Goal: Book appointment/travel/reservation

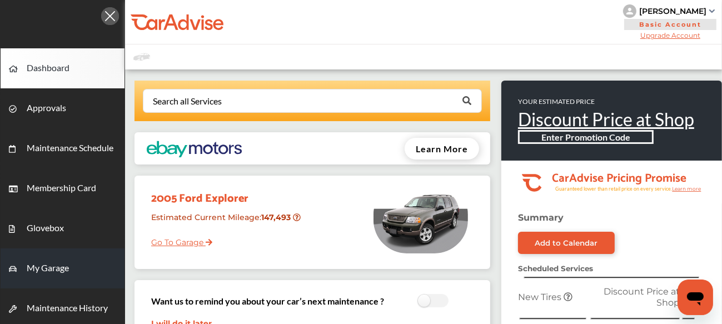
click at [39, 269] on span "My Garage" at bounding box center [48, 269] width 42 height 14
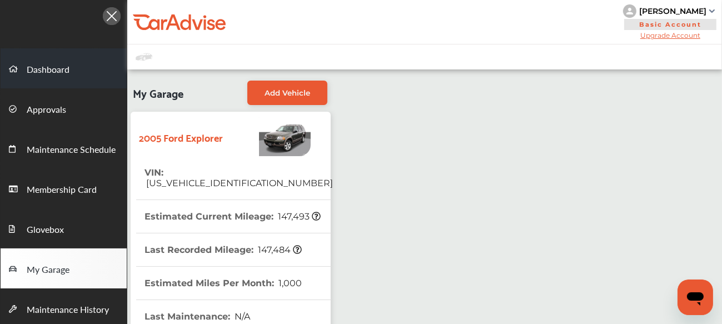
click at [62, 68] on span "Dashboard" at bounding box center [48, 70] width 43 height 14
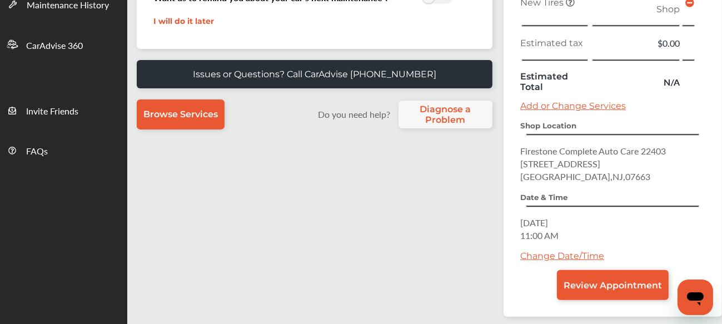
scroll to position [237, 0]
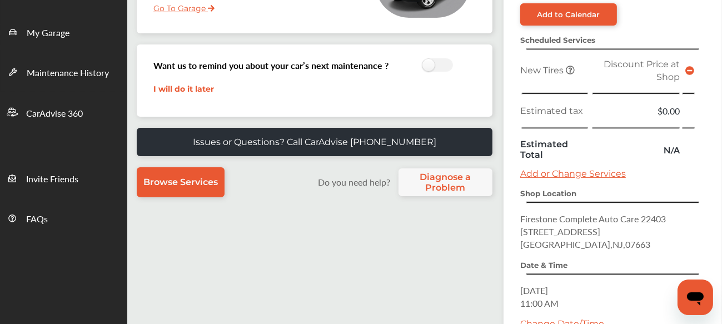
click at [686, 69] on icon at bounding box center [689, 70] width 9 height 9
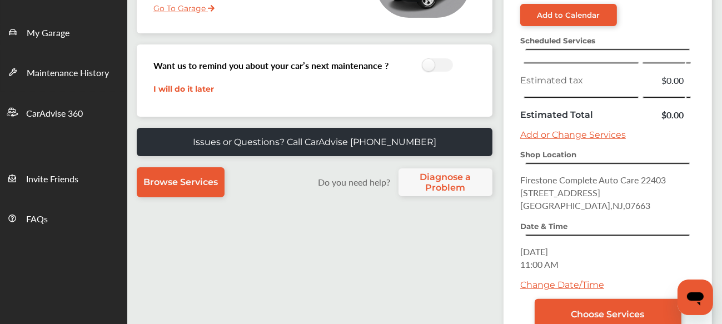
click at [558, 132] on link "Add or Change Services" at bounding box center [573, 134] width 106 height 11
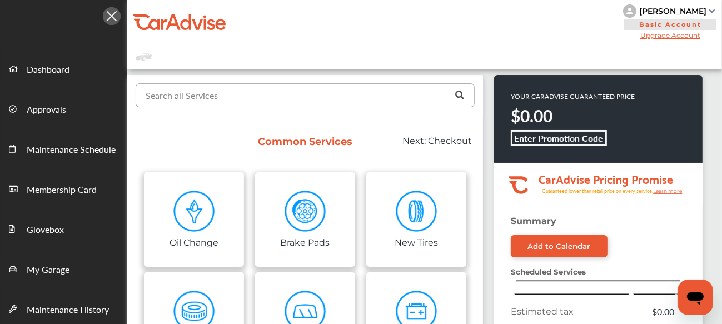
click at [218, 99] on input "text" at bounding box center [303, 95] width 332 height 22
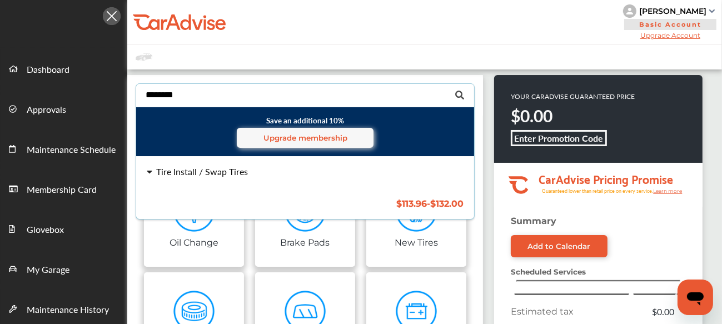
type input "********"
click at [212, 171] on div "Tire Install / Swap Tires" at bounding box center [202, 171] width 92 height 9
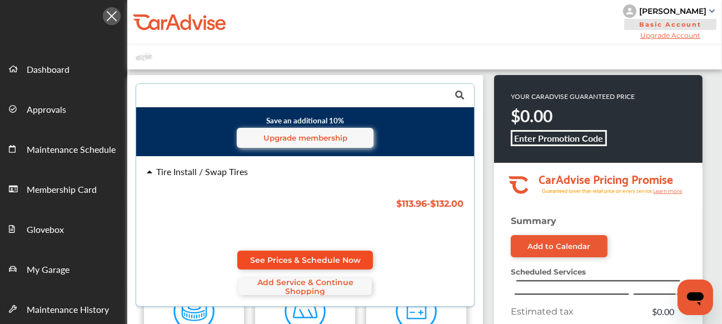
click at [286, 256] on span "See Prices & Schedule Now" at bounding box center [305, 260] width 111 height 9
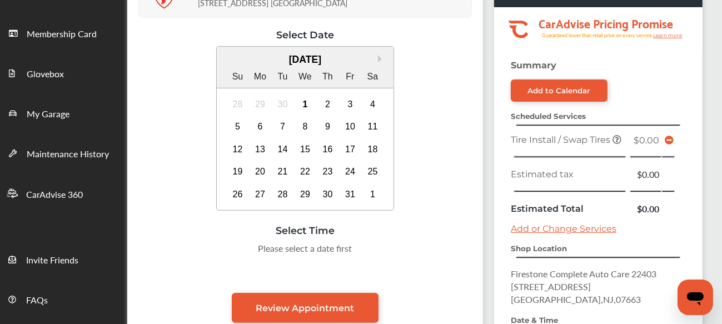
scroll to position [248, 0]
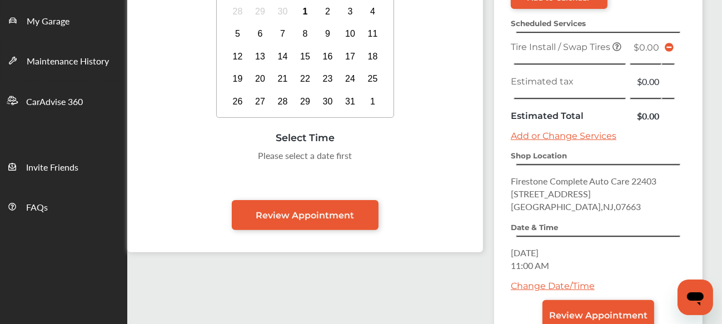
click at [566, 133] on link "Add or Change Services" at bounding box center [564, 136] width 106 height 11
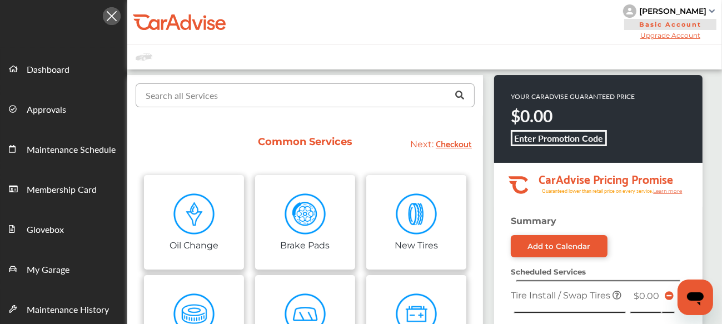
click at [242, 105] on input "text" at bounding box center [303, 95] width 332 height 22
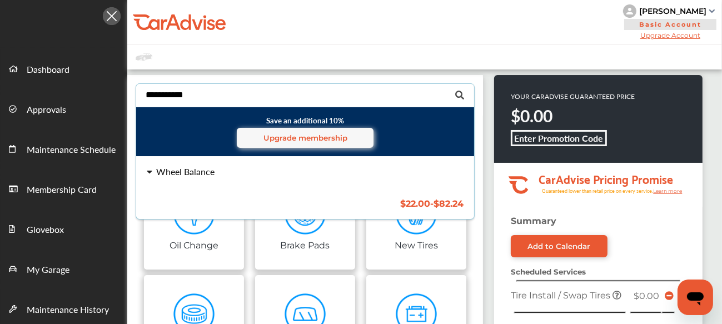
type input "**********"
click at [185, 168] on div "Wheel Balance" at bounding box center [185, 171] width 58 height 9
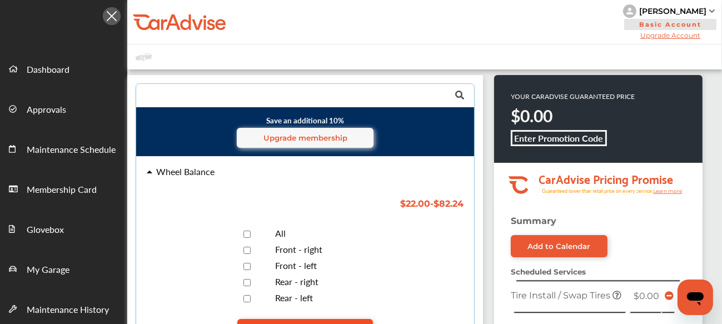
click at [309, 323] on span "See Prices & Schedule Now" at bounding box center [305, 328] width 111 height 9
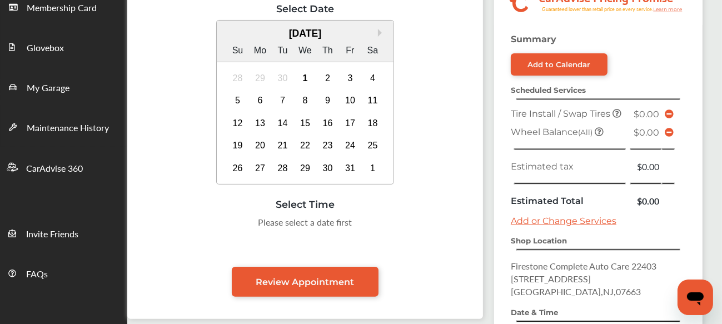
scroll to position [185, 0]
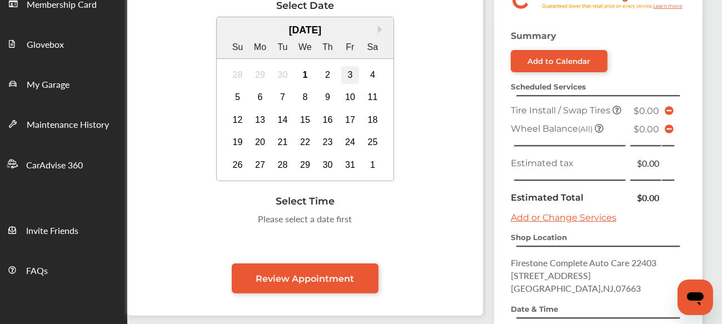
click at [347, 78] on div "3" at bounding box center [350, 75] width 18 height 18
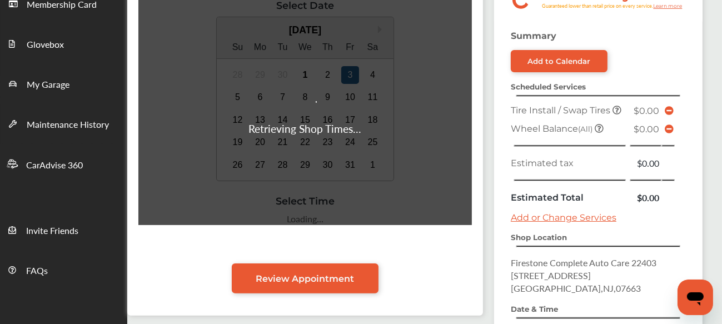
scroll to position [338, 0]
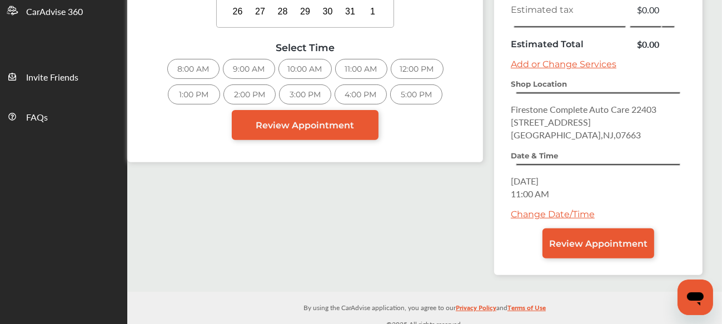
click at [367, 69] on div "11:00 AM" at bounding box center [361, 69] width 52 height 20
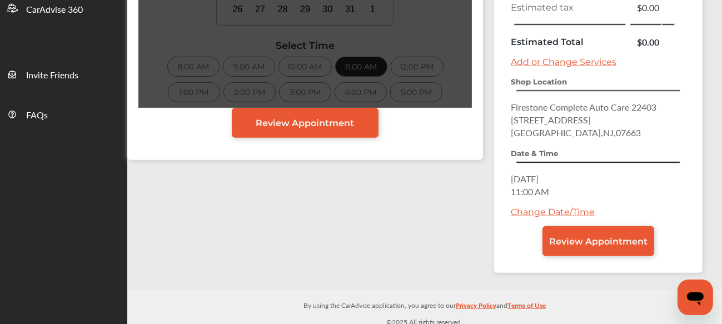
scroll to position [340, 0]
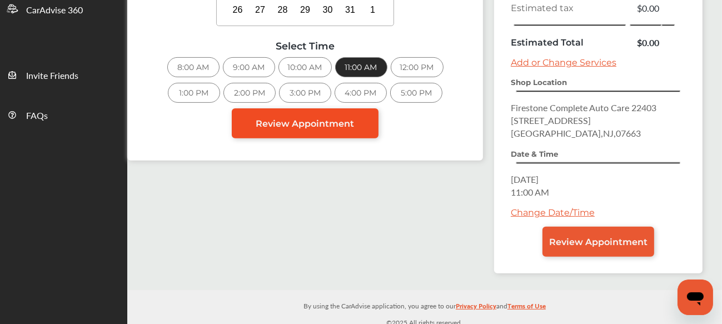
click at [334, 124] on span "Review Appointment" at bounding box center [305, 123] width 98 height 11
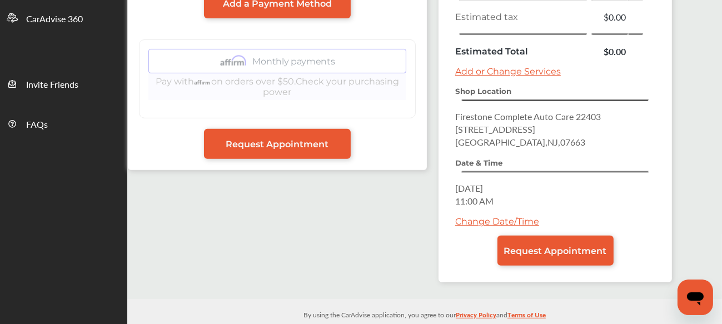
scroll to position [341, 0]
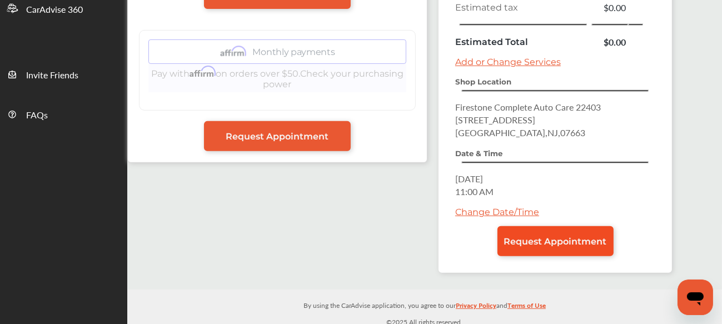
click at [559, 239] on span "Request Appointment" at bounding box center [555, 241] width 103 height 11
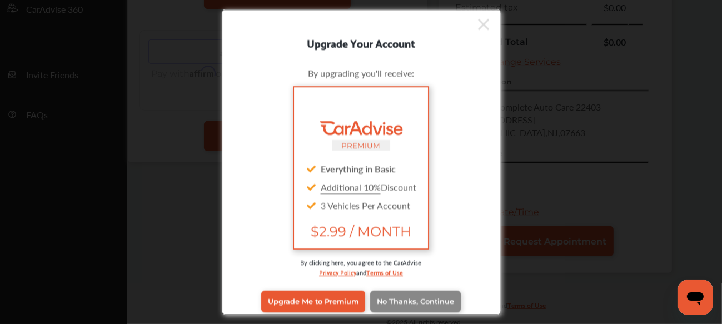
click at [400, 302] on span "No Thanks, Continue" at bounding box center [415, 301] width 77 height 8
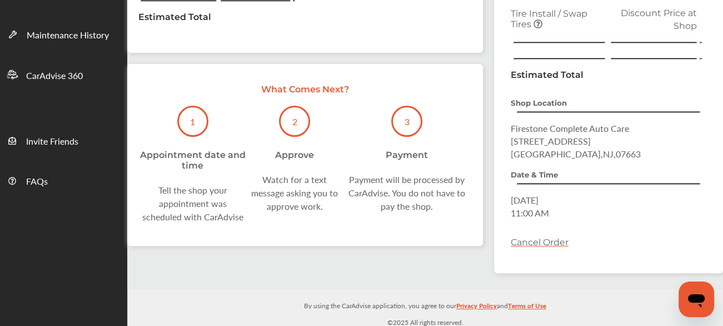
scroll to position [274, 0]
